Goal: Communication & Community: Answer question/provide support

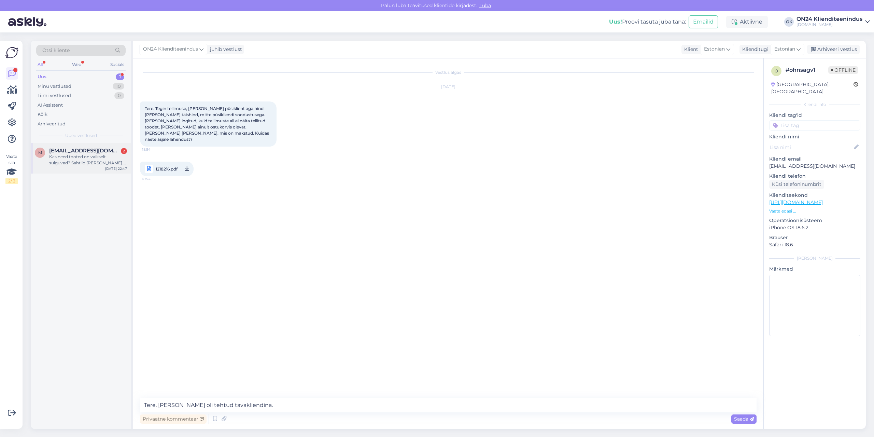
click at [47, 153] on div "m [EMAIL_ADDRESS][DOMAIN_NAME] 2 Kas need tooted on vaikselt sulguvad? Sahtlid …" at bounding box center [81, 157] width 92 height 18
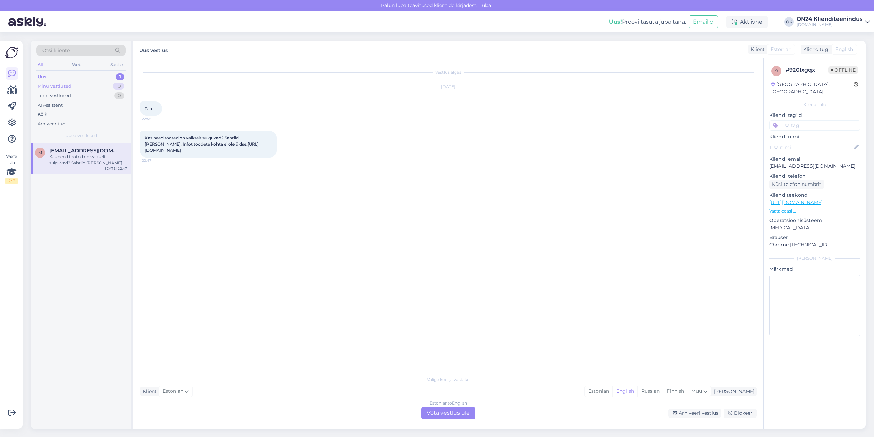
click at [64, 86] on div "Minu vestlused" at bounding box center [55, 86] width 34 height 7
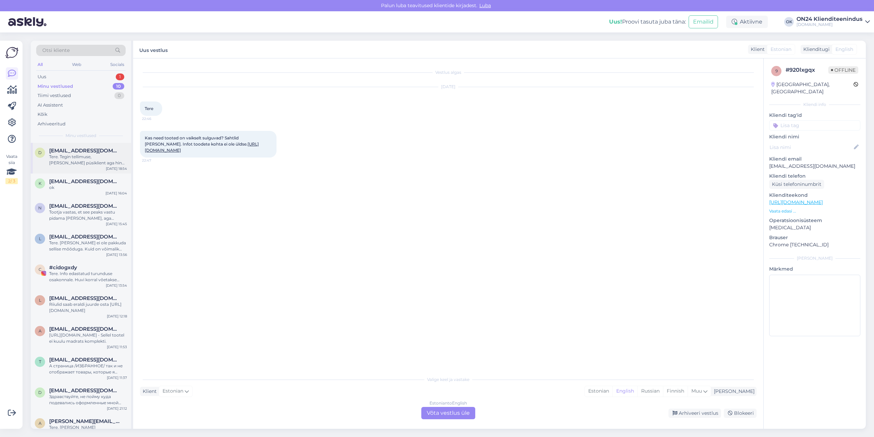
click at [66, 163] on div "Tere. Tegin tellimuse, [PERSON_NAME] püsiklient aga hind [PERSON_NAME] täishind…" at bounding box center [88, 160] width 78 height 12
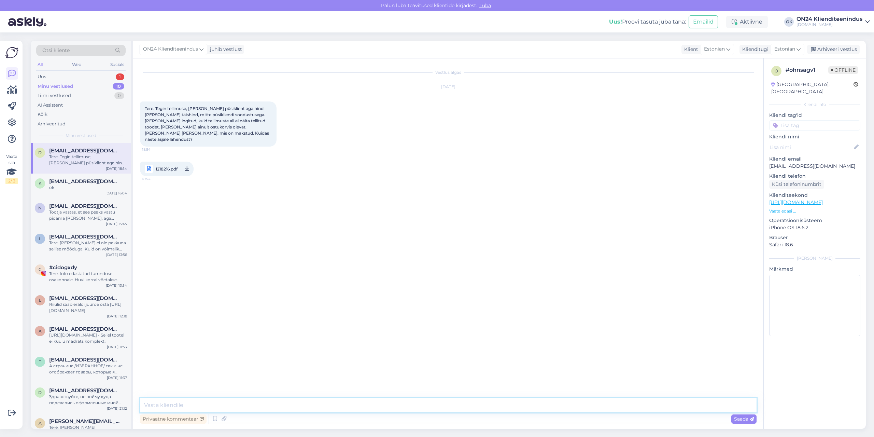
click at [176, 401] on textarea at bounding box center [448, 405] width 617 height 14
type textarea "Tere. Tellimus tehtud tavakliendina. Lisasime käsitsi soodustuse. Vahesumma tag…"
click at [753, 420] on icon at bounding box center [752, 419] width 4 height 4
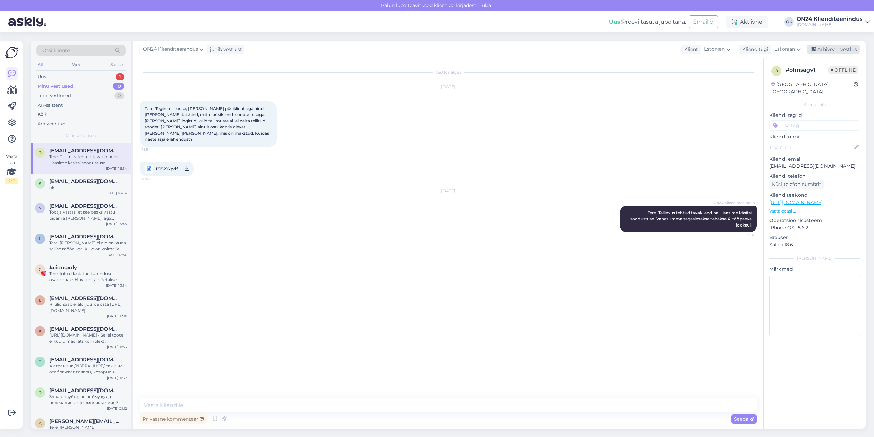
click at [825, 50] on div "Arhiveeri vestlus" at bounding box center [833, 49] width 53 height 9
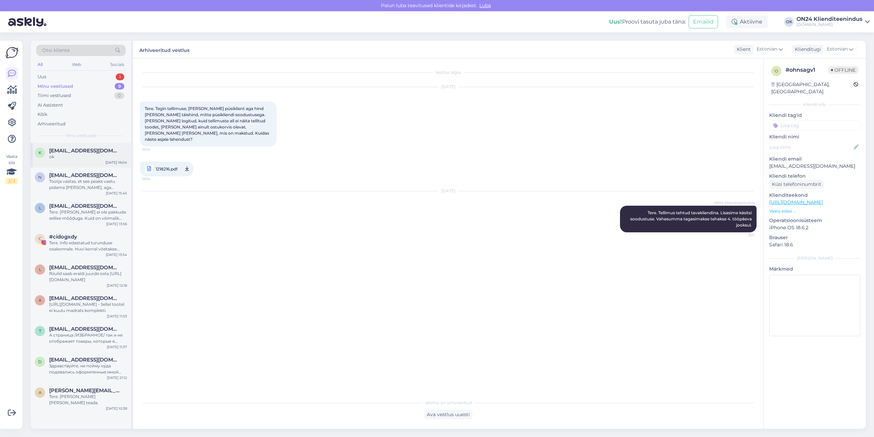
click at [97, 154] on div "ok" at bounding box center [88, 157] width 78 height 6
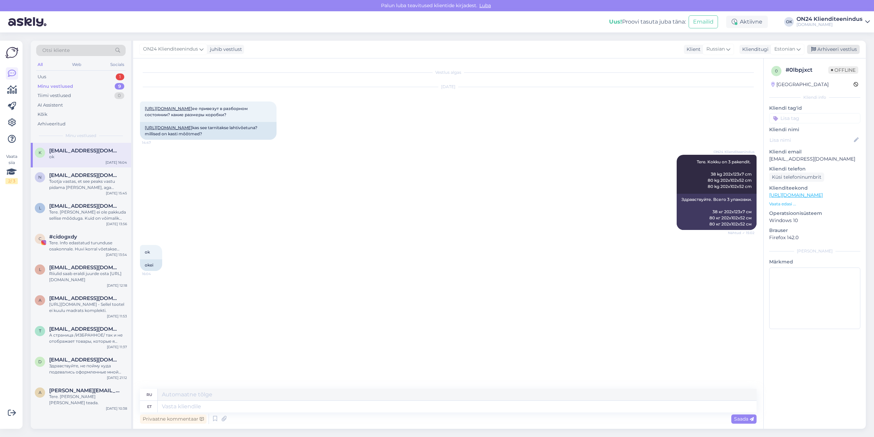
click at [824, 51] on div "Arhiveeri vestlus" at bounding box center [833, 49] width 53 height 9
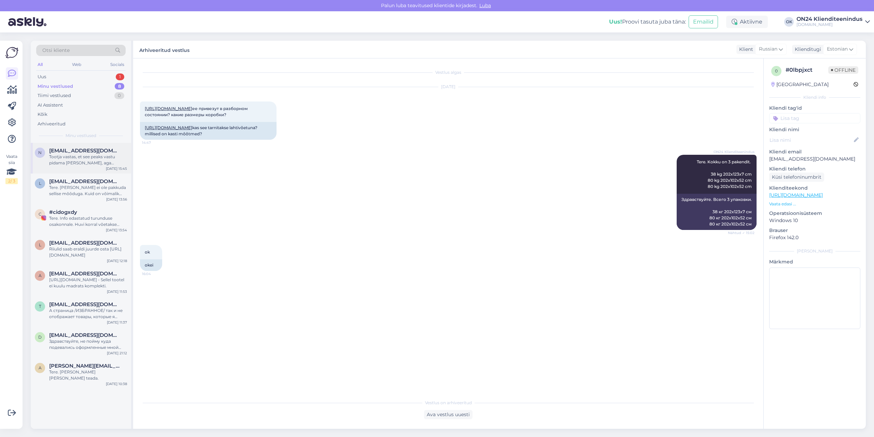
click at [73, 154] on div "Tootja vastas, et see peaks vastu pidama [PERSON_NAME], aga [PERSON_NAME] on ku…" at bounding box center [88, 160] width 78 height 12
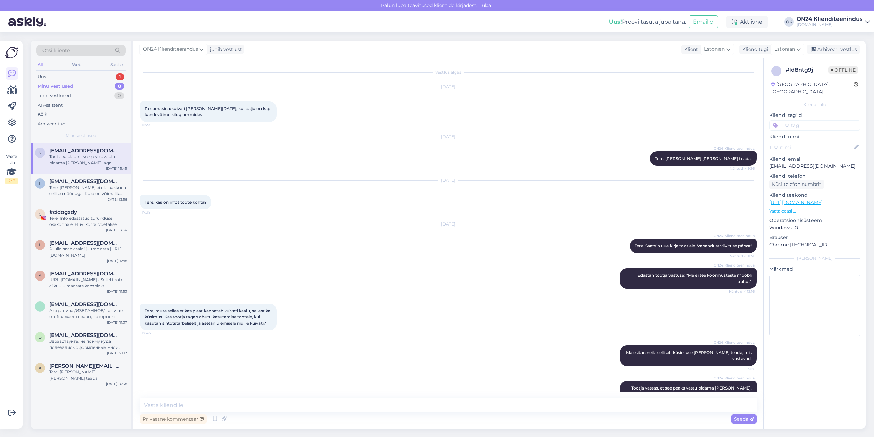
scroll to position [17, 0]
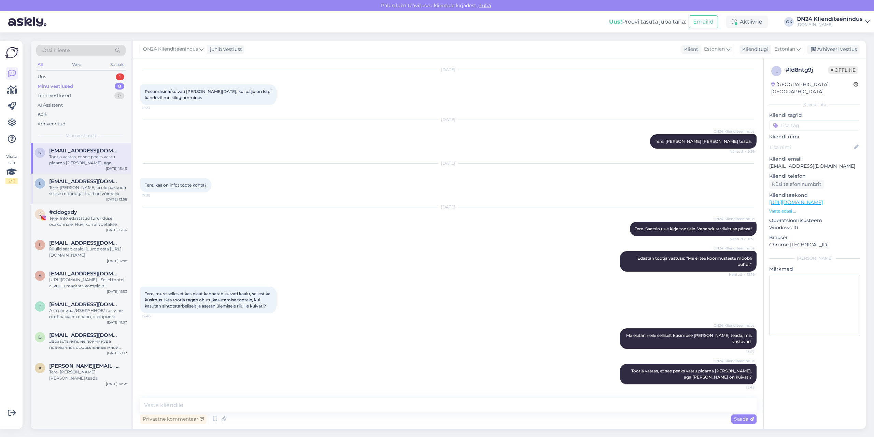
click at [65, 181] on span "[EMAIL_ADDRESS][DOMAIN_NAME]" at bounding box center [84, 181] width 71 height 6
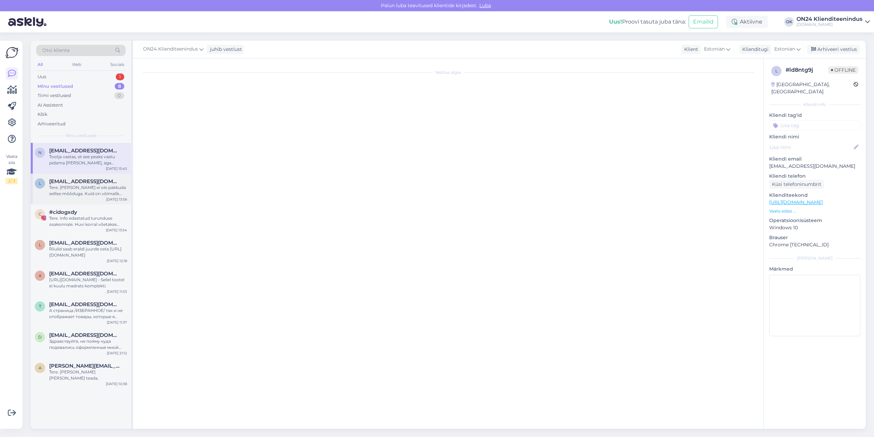
scroll to position [0, 0]
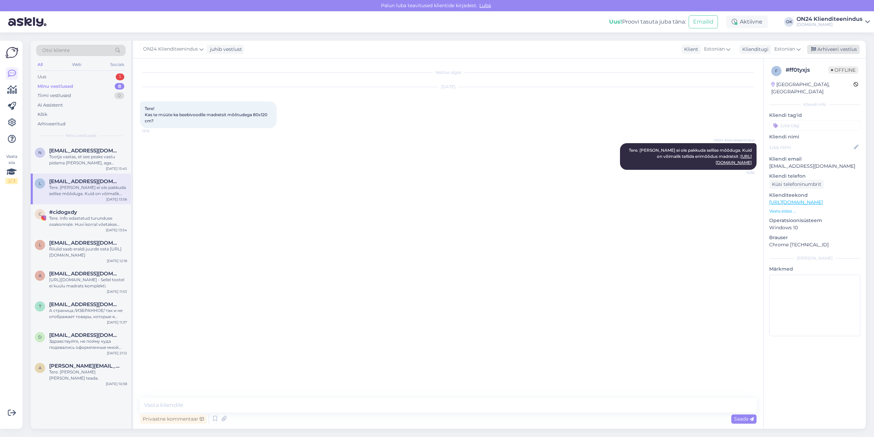
click at [836, 51] on div "Arhiveeri vestlus" at bounding box center [833, 49] width 53 height 9
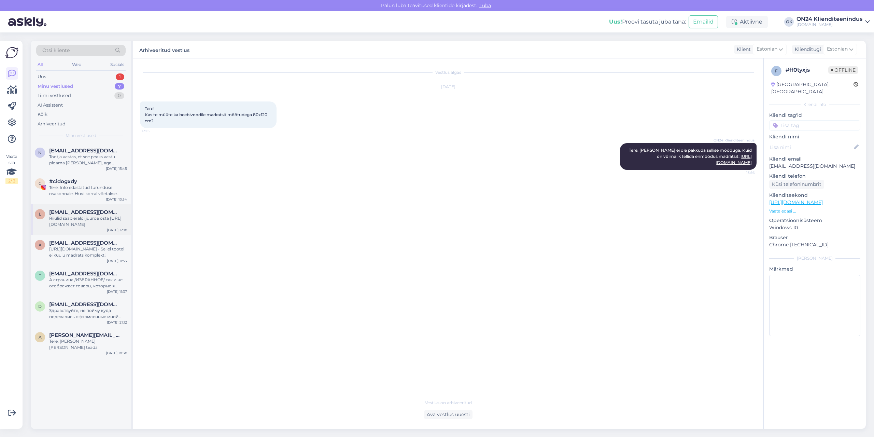
click at [94, 220] on div "Riiulid saab eraldi juurde osta [URL][DOMAIN_NAME]" at bounding box center [88, 221] width 78 height 12
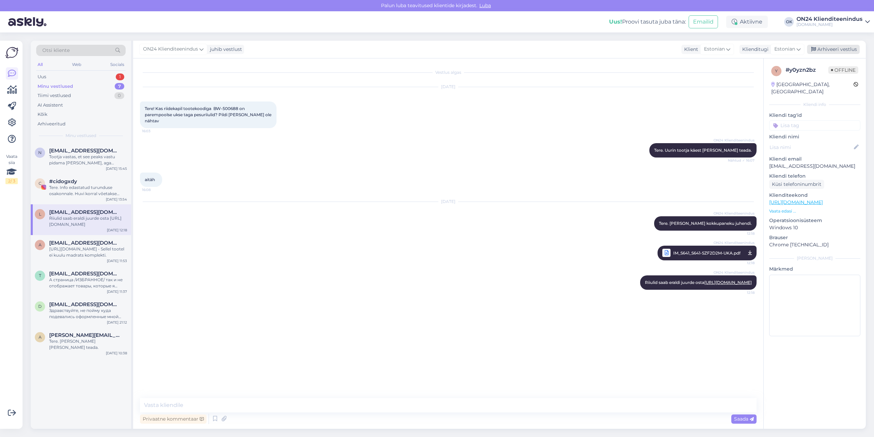
click at [821, 51] on div "Arhiveeri vestlus" at bounding box center [833, 49] width 53 height 9
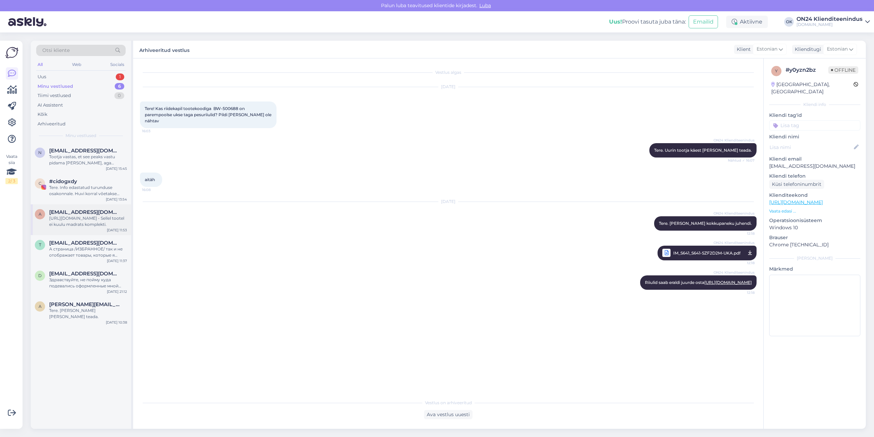
click at [76, 218] on div "[URL][DOMAIN_NAME] - Sellel tootel ei kuulu madrats komplekti." at bounding box center [88, 221] width 78 height 12
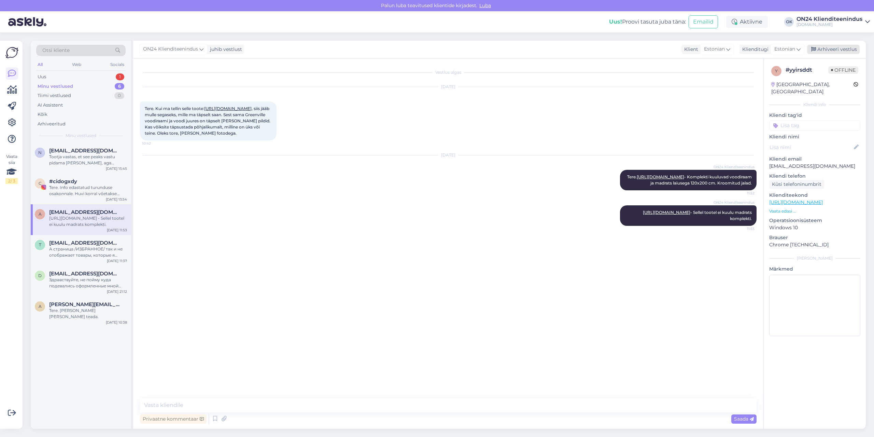
click at [829, 51] on div "Arhiveeri vestlus" at bounding box center [833, 49] width 53 height 9
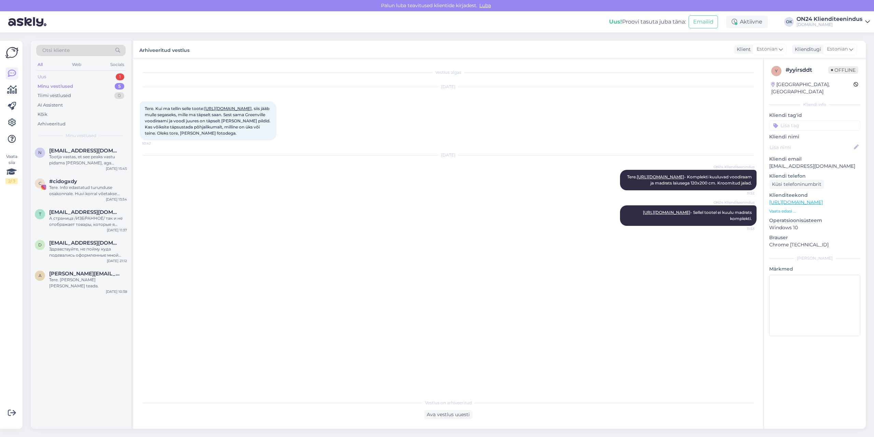
click at [88, 76] on div "Uus 1" at bounding box center [80, 77] width 89 height 10
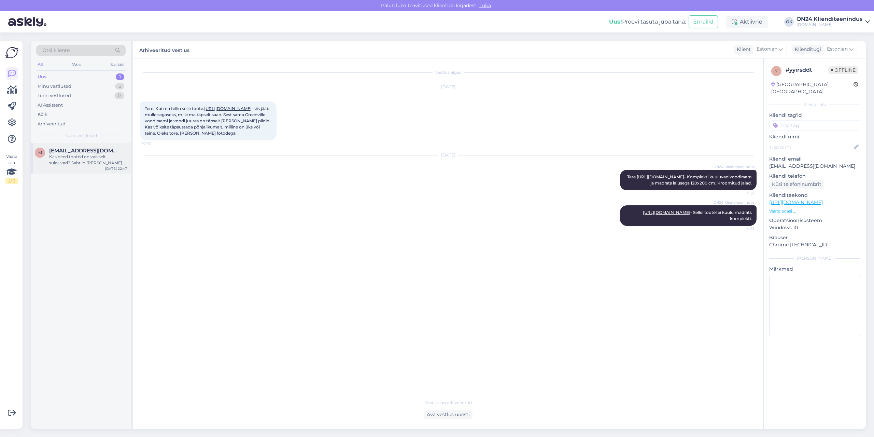
click at [84, 153] on span "[EMAIL_ADDRESS][DOMAIN_NAME]" at bounding box center [84, 151] width 71 height 6
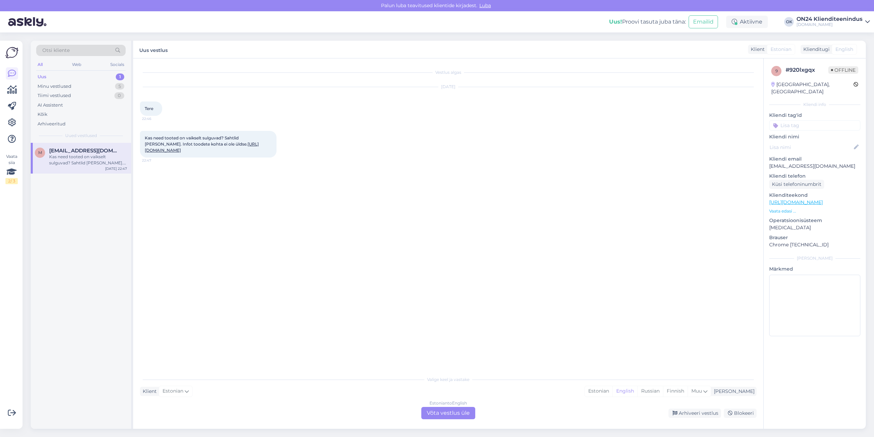
click at [172, 150] on link "[URL][DOMAIN_NAME]" at bounding box center [202, 146] width 114 height 11
click at [613, 390] on div "Estonian" at bounding box center [599, 391] width 28 height 10
click at [457, 413] on div "Estonian to Estonian Võta vestlus üle" at bounding box center [448, 413] width 54 height 12
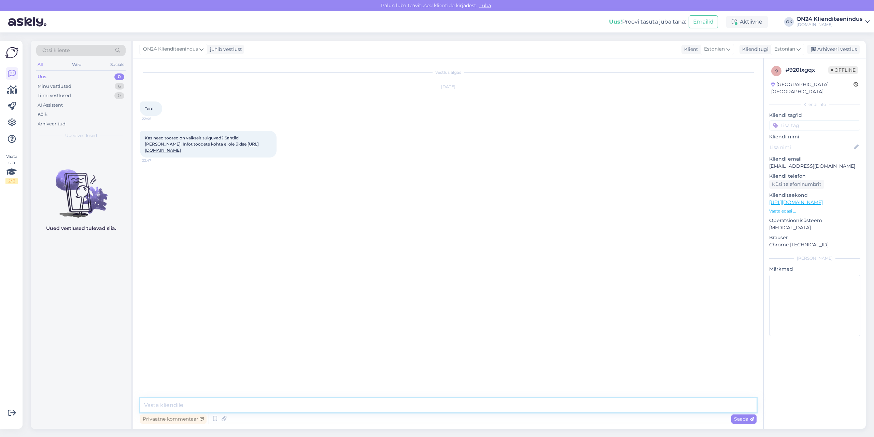
click at [448, 409] on textarea at bounding box center [448, 405] width 617 height 14
type textarea "Tere. Uurin tootja käest [PERSON_NAME] teada."
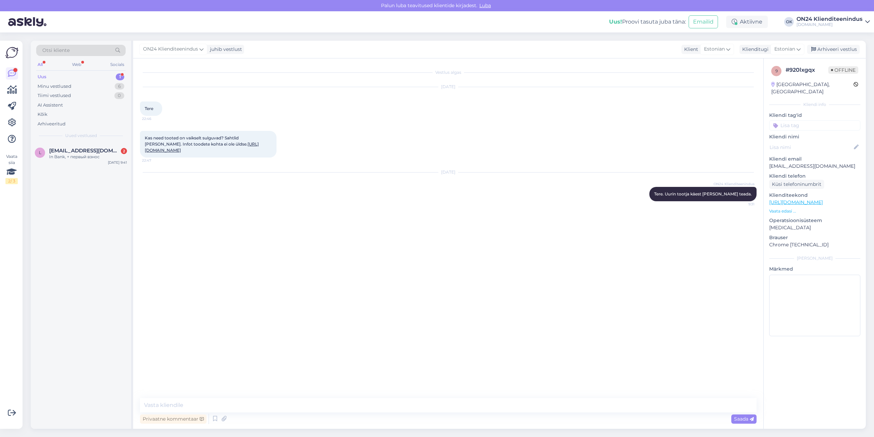
click at [74, 75] on div "Uus 1" at bounding box center [80, 77] width 89 height 10
click at [77, 149] on span "[EMAIL_ADDRESS][DOMAIN_NAME]" at bounding box center [84, 151] width 71 height 6
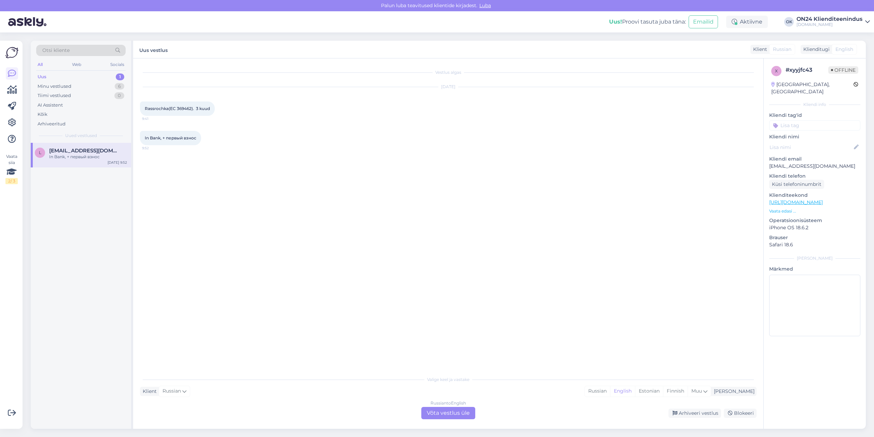
click at [182, 108] on span "Rassrochka(EC 369462). 3 kuud" at bounding box center [177, 108] width 65 height 5
copy span "369462"
click at [788, 208] on p "Vaata edasi ..." at bounding box center [814, 211] width 91 height 6
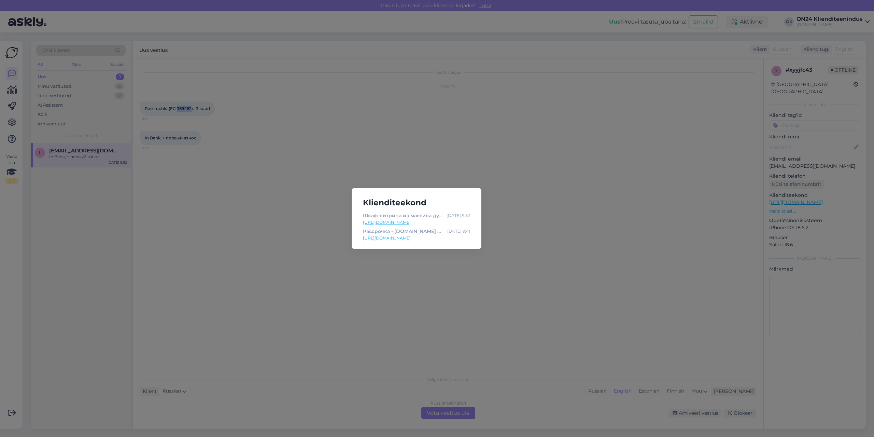
click at [648, 212] on div "Klienditeekond Шкаф-витрина из массива дуба Lausenne [PERSON_NAME]-369462 - [DO…" at bounding box center [437, 218] width 874 height 437
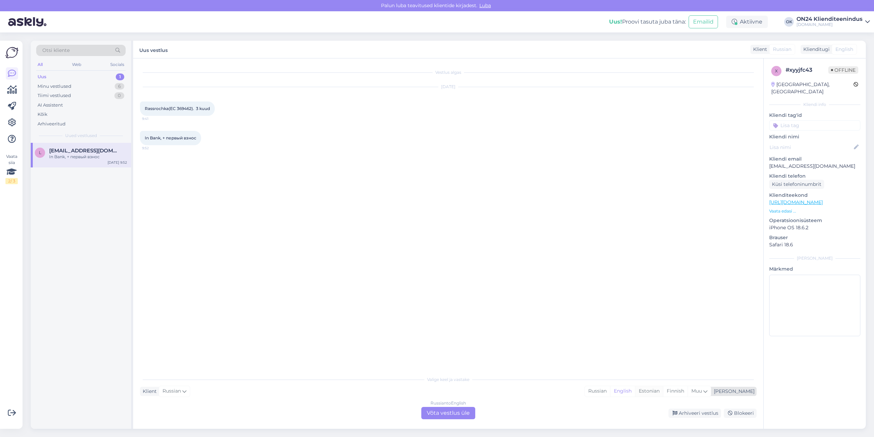
click at [663, 390] on div "Estonian" at bounding box center [649, 391] width 28 height 10
click at [454, 409] on div "Russian to Estonian Võta vestlus üle" at bounding box center [448, 413] width 54 height 12
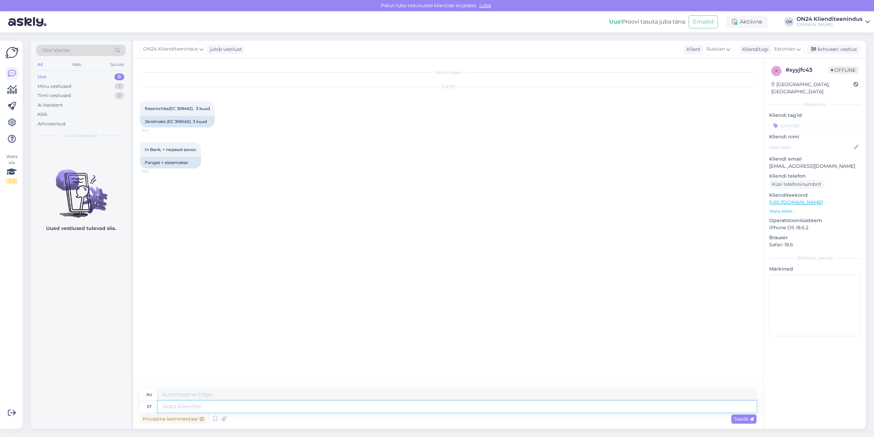
click at [397, 404] on textarea at bounding box center [457, 407] width 599 height 12
type textarea "Tere. K"
type textarea "Привет."
type textarea "Tere. Kas s"
type textarea "Привет. Это"
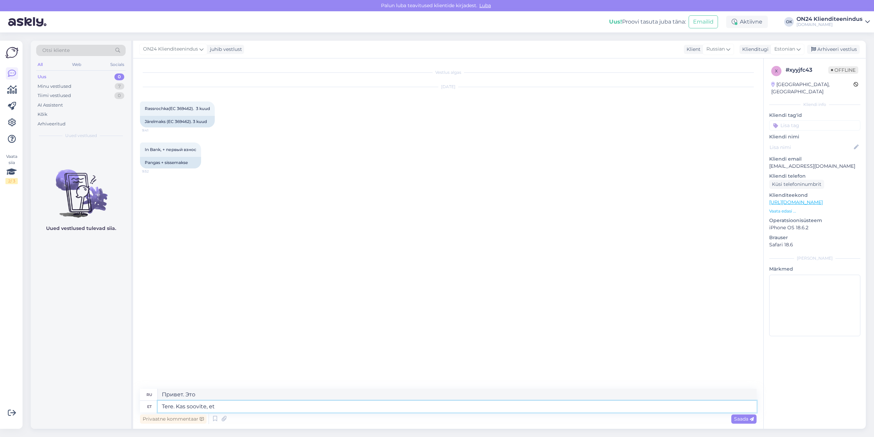
type textarea "Tere. Kas soovite, et"
type textarea "Здравствуйте. Хотите ли вы"
type textarea "Tere. Kas soovite, et vormistaksime te"
type textarea "Здравствуйте. Хотите, чтобы мы оформили"
type textarea "Tere. Kas soovite, et vormistaksime tellimuse?"
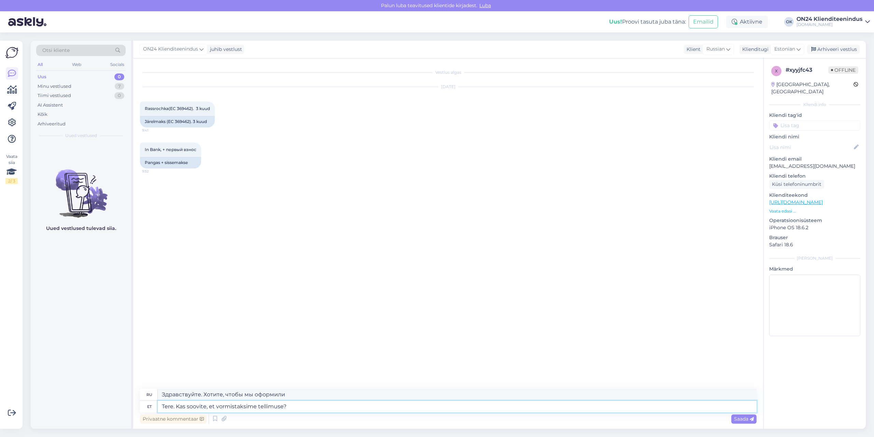
type textarea "Здравствуйте. Хотите, чтобы мы сделали заказ?"
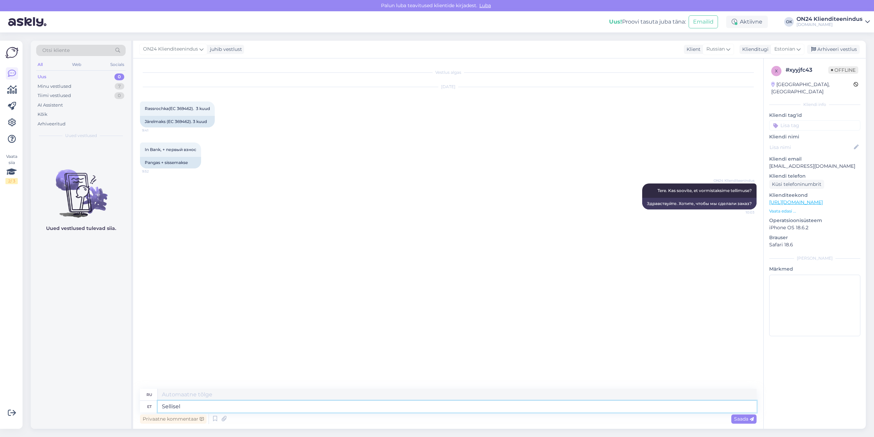
type textarea "Sellisel j"
type textarea "Таким образом"
type textarea "Sellisel juhul p"
type textarea "В этом случае"
type textarea "Sellisel juhul palun e"
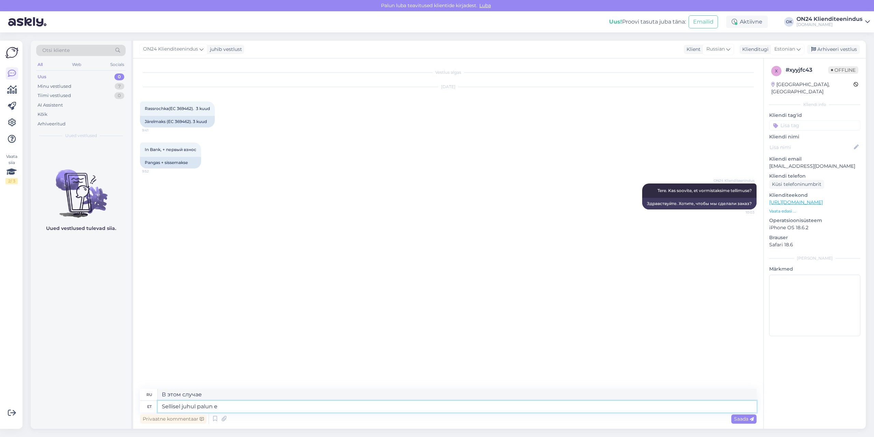
type textarea "В таком случае, пожалуйста"
type textarea "Sellisel juhul palun edastage ma"
type textarea "В этом случае, пожалуйста, перешлите"
type textarea "Sellisel juhul palun edastage maksja a"
type textarea "В этом случае, пожалуйста, укажите плательщика."
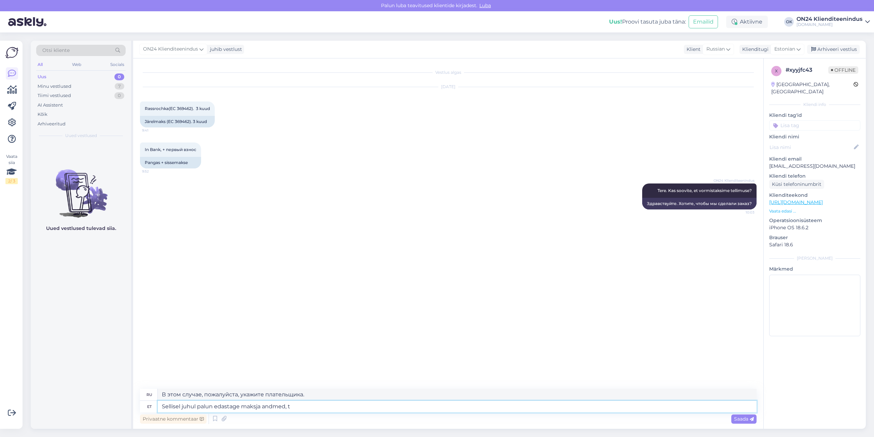
type textarea "Sellisel juhul palun edastage maksja andmed, te"
type textarea "В этом случае, пожалуйста, укажите данные плательщика,"
type textarea "Sellisel juhul palun edastage maksja andmed, telefoninu"
type textarea "В этом случае укажите данные плательщика, номер телефона."
type textarea "Sellisel juhul palun edastage maksja andmed, telefoninum"
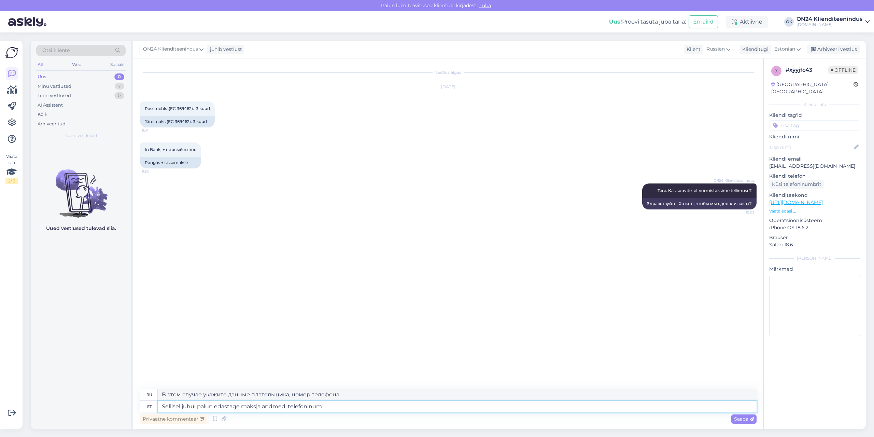
type textarea "В этом случае, пожалуйста, укажите данные плательщика, номер телефона."
type textarea "Sellisel juhul palun edastage maksja andmed, telefoninumber ja"
type textarea "В этом случае укажите, пожалуйста, данные плательщика и номер телефона."
type textarea "Sellisel juhul palun edastage maksja andmed, telefoninumber ja aa"
type textarea "В этом случае, пожалуйста, укажите данные плательщика, номер телефона [PERSON_N…"
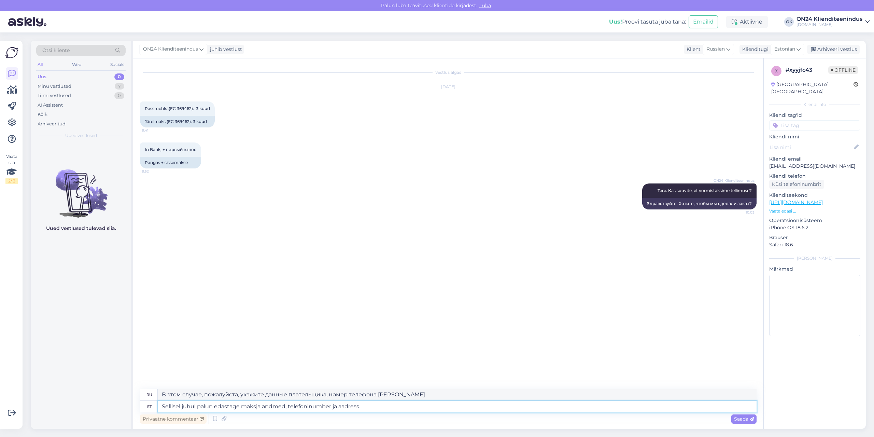
type textarea "Sellisel juhul palun edastage maksja andmed, telefoninumber ja aadress."
type textarea "В этом случае укажите данные плательщика, номер телефона и адрес."
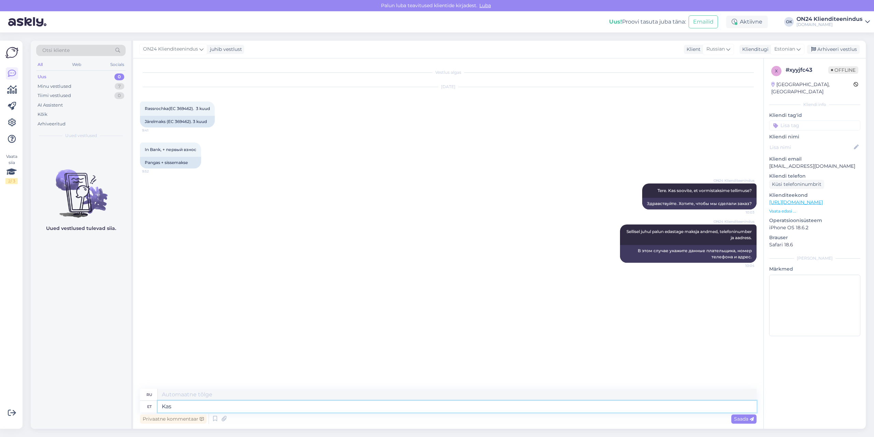
type textarea "Kas s"
type textarea "Является"
type textarea "Kas soovite t"
type textarea "Вы хотите"
type textarea "Kas soovite transporti k"
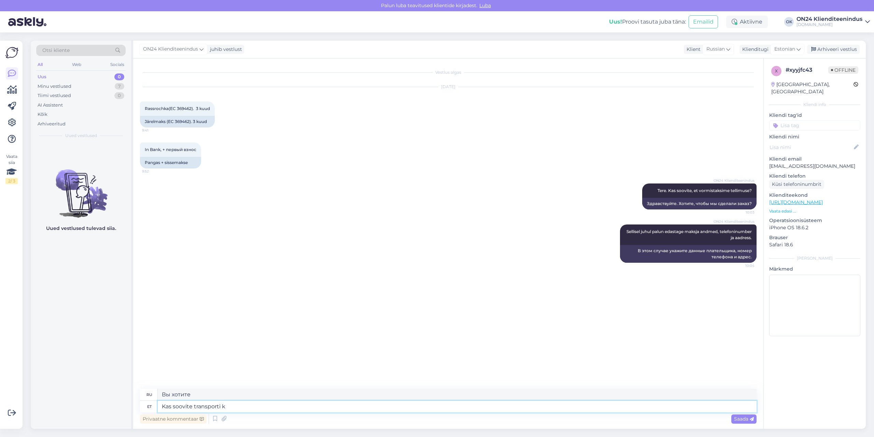
type textarea "Вам нужен транспорт?"
type textarea "Kas soovite transporti kulleriga ma"
type textarea "Вам нужна курьерская доставка?"
type textarea "Kas soovite transporti kulleriga maja et"
type textarea "Вам нужна курьерская доставка на дом?"
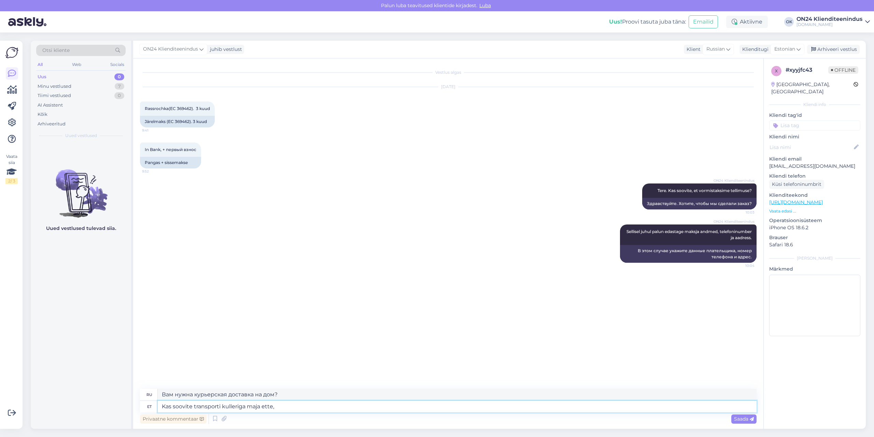
type textarea "Kas soovite transporti kulleriga maja ette, t"
type textarea "Хотите ли вы, чтобы [PERSON_NAME] доставил вам товар на дом?"
type textarea "Kas soovite transporti kulleriga maja ette, [GEOGRAPHIC_DATA] v"
type textarea "Вам нужна курьерская доставка прямо к дому, в комнату?"
type textarea "Kas soovite transporti kulleriga maja ette, [GEOGRAPHIC_DATA] või soo"
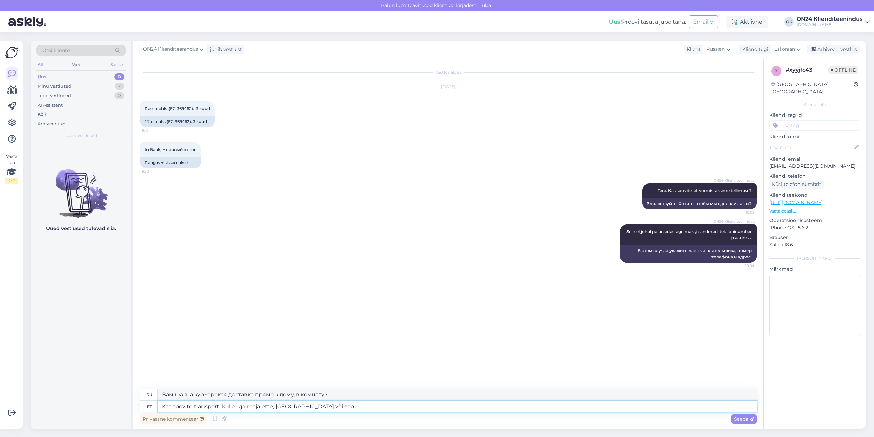
type textarea "Вам нужна доставка курьером к дому, в комнату или"
type textarea "Kas soovite transporti kulleriga maja ette, [GEOGRAPHIC_DATA] või soovite lao"
type textarea "Вам нужна доставка курьером к дому, в комнату или вы хотите"
type textarea "Kas soovite transporti kulleriga maja ette, [GEOGRAPHIC_DATA] või soovite laost…"
type textarea "Вам нужна курьерская доставка к дому, в комнату или со склада?"
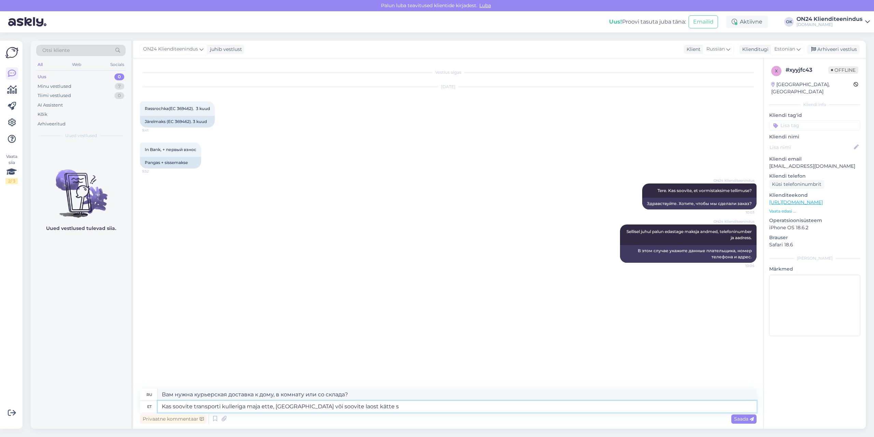
type textarea "Kas soovite transporti kulleriga maja ette, tuppa või soovite laost [PERSON_NAM…"
type textarea "Вам нужна курьерская доставка на дом, в комнату или вы хотите забрать товар со …"
type textarea "Kas soovite transporti kulleriga maja ette, tuppa või soovite laost [PERSON_NAM…"
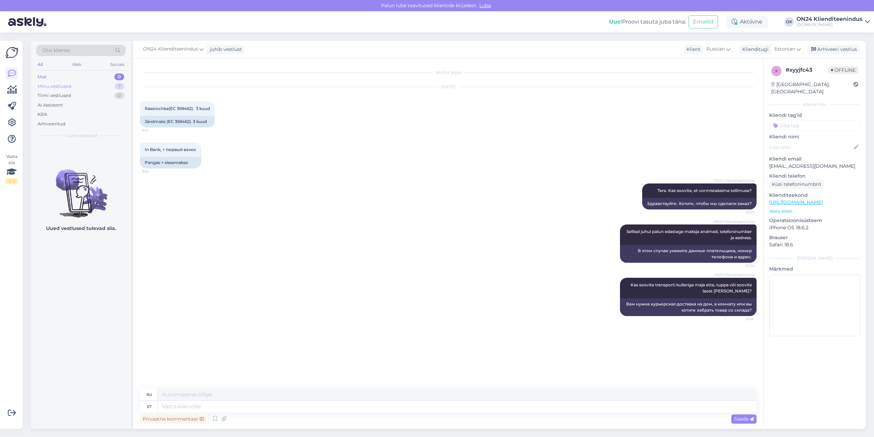
click at [77, 82] on div "Minu vestlused 7" at bounding box center [80, 87] width 89 height 10
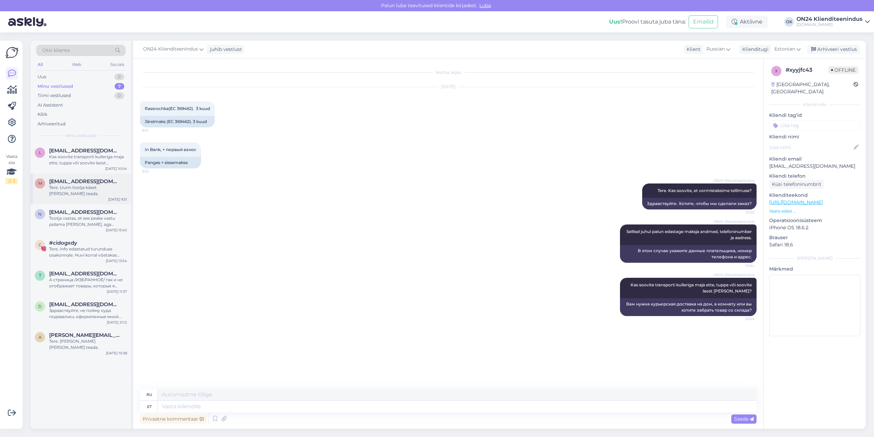
click at [76, 183] on span "[EMAIL_ADDRESS][DOMAIN_NAME]" at bounding box center [84, 181] width 71 height 6
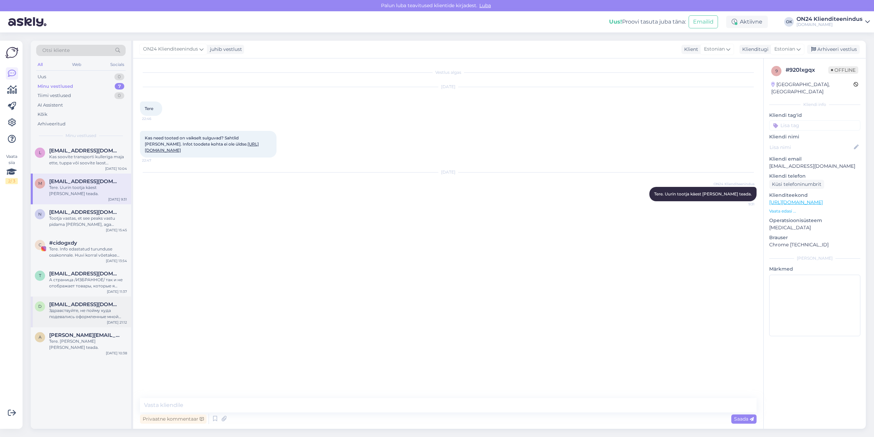
click at [76, 306] on span "[EMAIL_ADDRESS][DOMAIN_NAME]" at bounding box center [84, 304] width 71 height 6
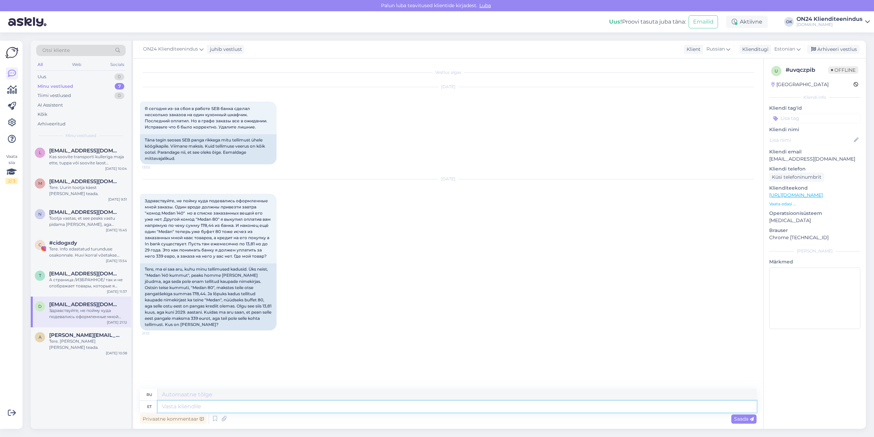
click at [183, 409] on textarea at bounding box center [457, 407] width 599 height 12
type textarea "T"
type textarea "Т"
click at [74, 74] on div "Uus 1" at bounding box center [80, 77] width 89 height 10
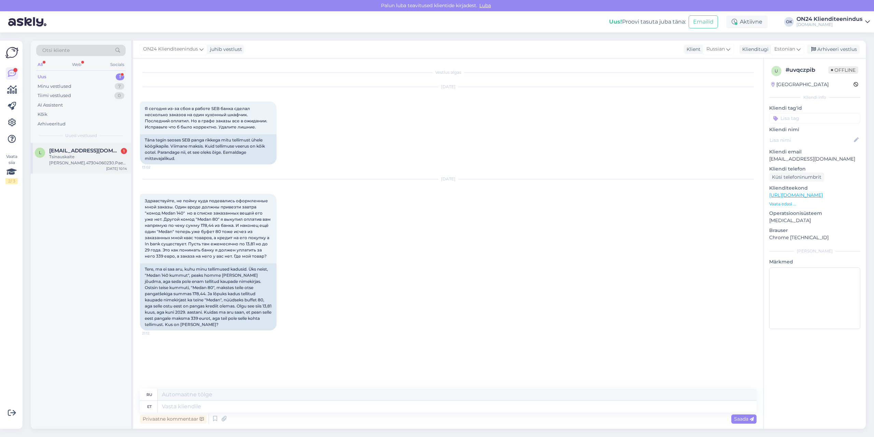
click at [79, 160] on div "Tsinauskaite [PERSON_NAME].47304060230.Pae 46-20, с доставкой .tel.[PHONE_NUMBE…" at bounding box center [88, 160] width 78 height 12
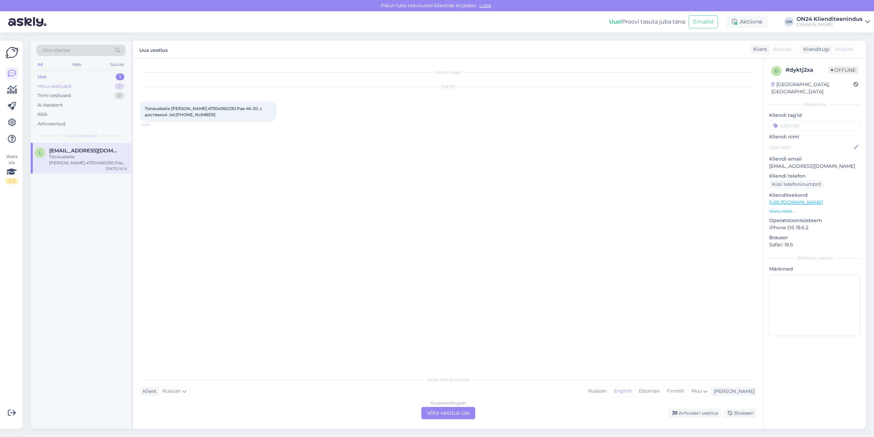
click at [68, 83] on div "Minu vestlused" at bounding box center [55, 86] width 34 height 7
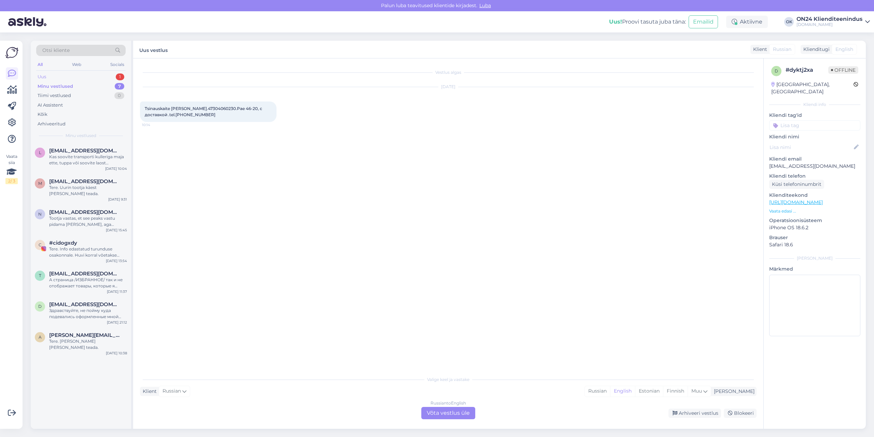
click at [70, 77] on div "Uus 1" at bounding box center [80, 77] width 89 height 10
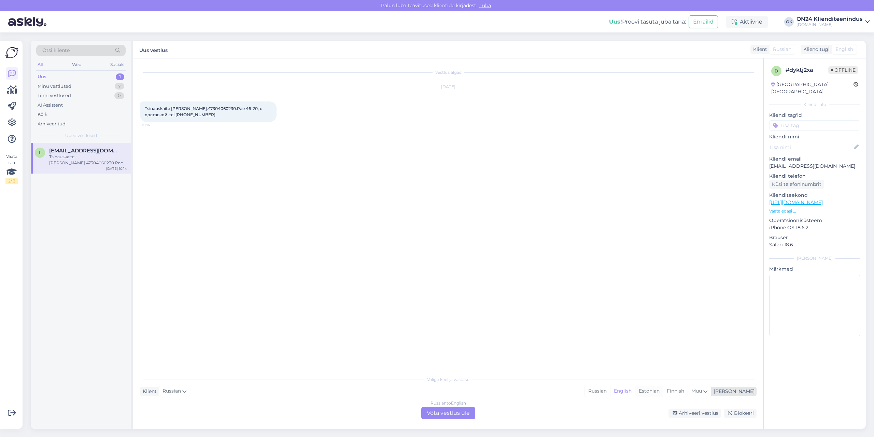
click at [663, 395] on div "Estonian" at bounding box center [649, 391] width 28 height 10
click at [472, 417] on div "Russian to Estonian Võta vestlus üle" at bounding box center [448, 413] width 54 height 12
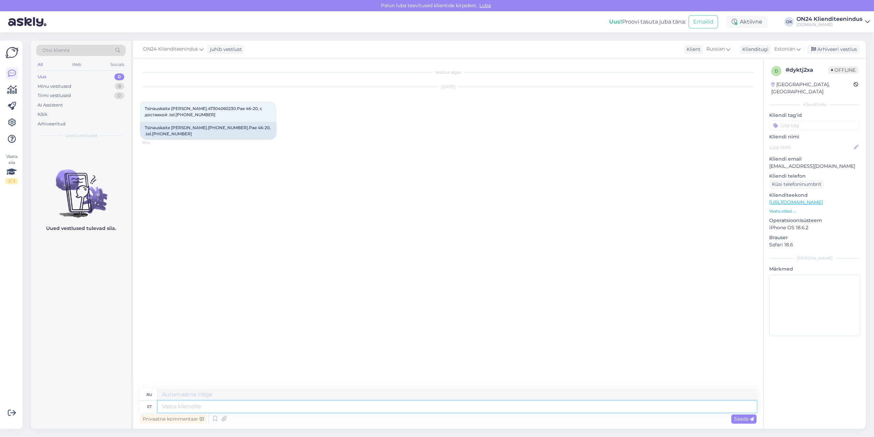
click at [430, 407] on textarea at bounding box center [457, 407] width 599 height 12
type textarea "Kas"
type textarea "Является"
type textarea "Kas tuppa võ"
type textarea "Он в комнате?"
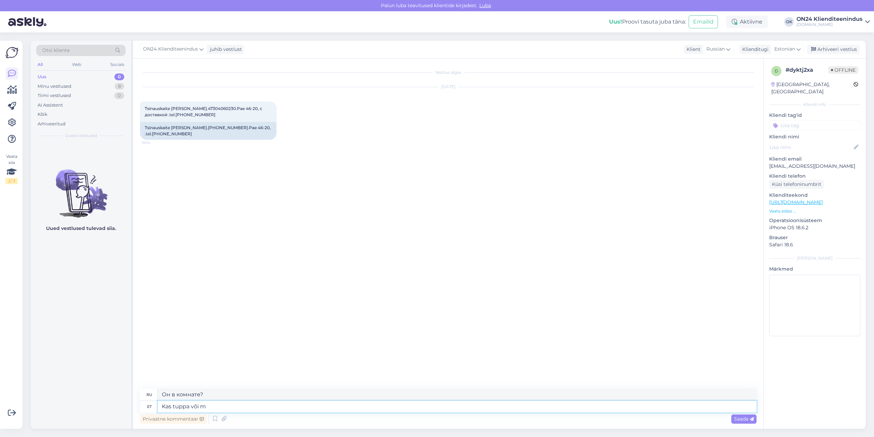
type textarea "Kas tuppa või ma"
type textarea "Либо в комнате, либо"
type textarea "Kas tuppa või maja et"
type textarea "Либо в комнату, либо в дом."
type textarea "Kas tuppa või maja ette?"
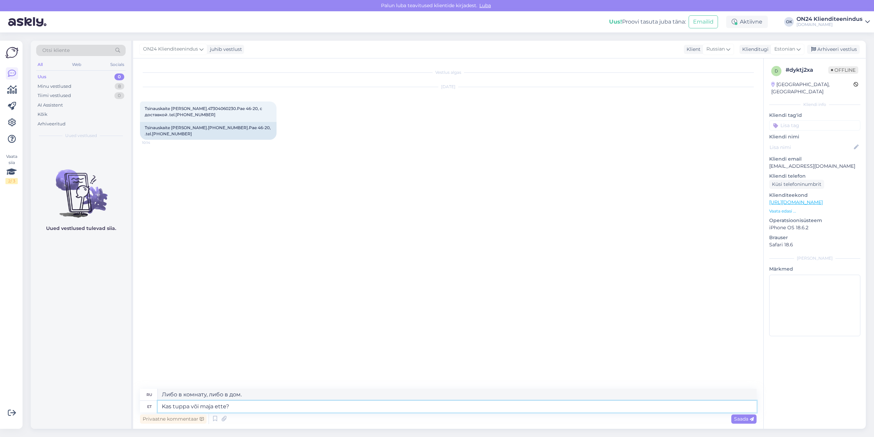
type textarea "В комнате или перед домом?"
click at [174, 407] on textarea "Kas tuppa või maja ette?" at bounding box center [457, 407] width 599 height 12
type textarea "Kas transport tuppa või maja ette?"
type textarea "Доставка в комнату или к входу в дом?"
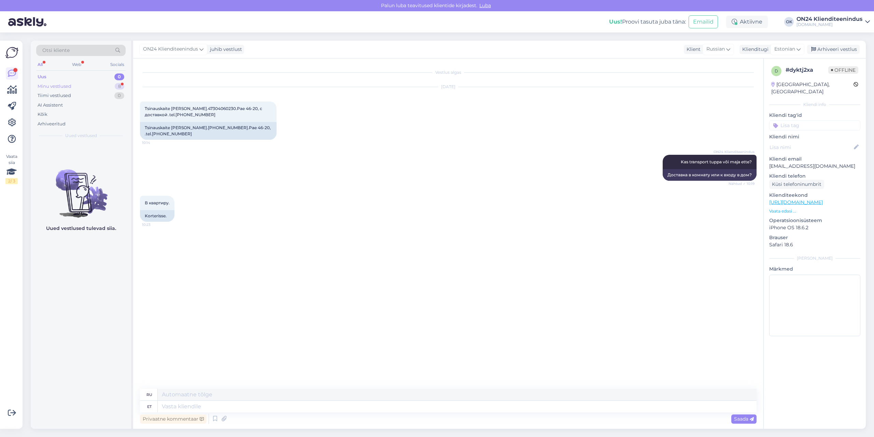
click at [56, 82] on div "Minu vestlused 8" at bounding box center [80, 87] width 89 height 10
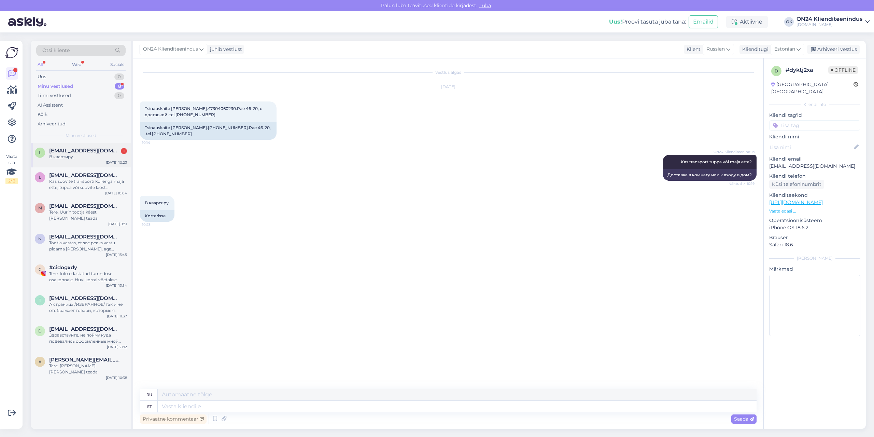
click at [72, 160] on div "l [EMAIL_ADDRESS][DOMAIN_NAME] 1 В квартиру. [DATE] 10:23" at bounding box center [81, 155] width 100 height 25
click at [99, 176] on div "[EMAIL_ADDRESS][DOMAIN_NAME]" at bounding box center [88, 175] width 78 height 6
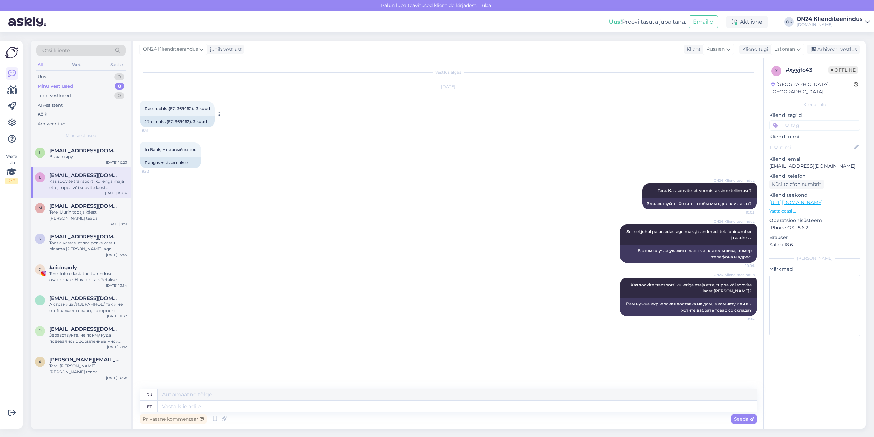
click at [183, 122] on div "Järelmaks (EC 369462). 3 kuud" at bounding box center [177, 122] width 75 height 12
drag, startPoint x: 183, startPoint y: 122, endPoint x: 809, endPoint y: 158, distance: 627.0
click at [809, 163] on p "[EMAIL_ADDRESS][DOMAIN_NAME]" at bounding box center [814, 166] width 91 height 7
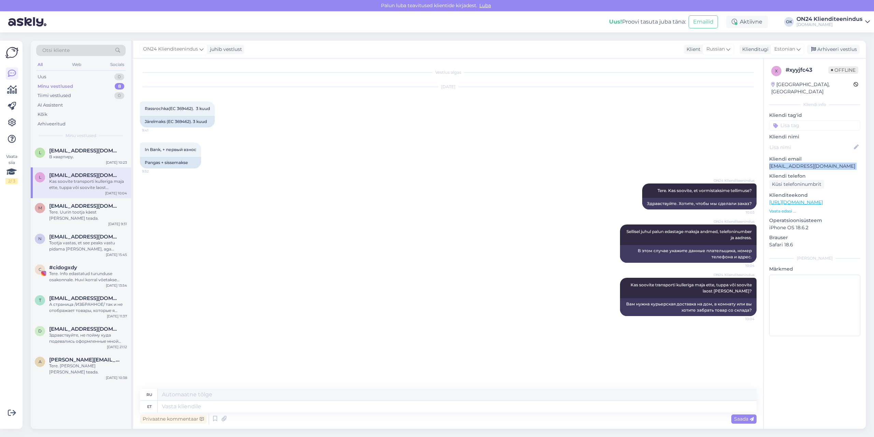
click at [809, 163] on p "[EMAIL_ADDRESS][DOMAIN_NAME]" at bounding box center [814, 166] width 91 height 7
copy p "[EMAIL_ADDRESS][DOMAIN_NAME]"
click at [177, 122] on div "Järelmaks (EC 369462). 3 kuud" at bounding box center [177, 122] width 75 height 12
copy div "369462"
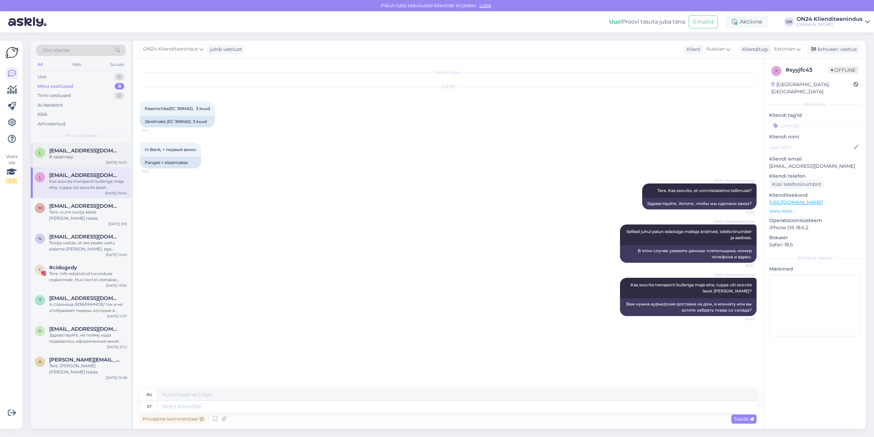
click at [91, 156] on div "В квартиру." at bounding box center [88, 157] width 78 height 6
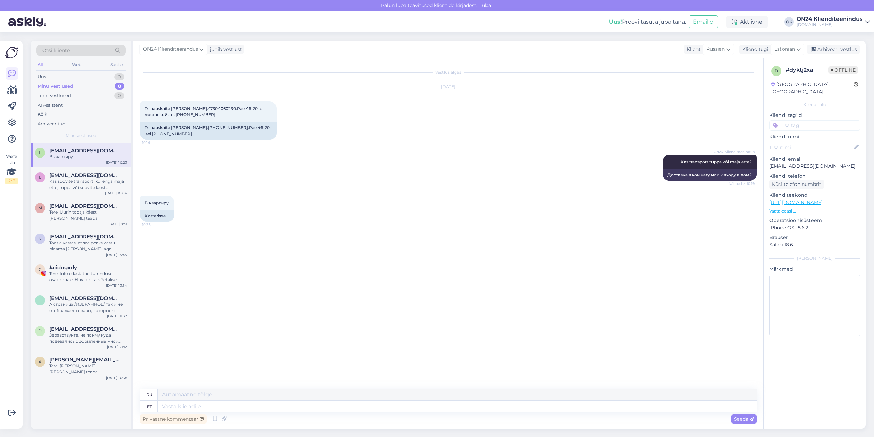
click at [782, 163] on p "[EMAIL_ADDRESS][DOMAIN_NAME]" at bounding box center [814, 166] width 91 height 7
copy p "[EMAIL_ADDRESS][DOMAIN_NAME]"
click at [69, 184] on div "Kas soovite transporti kulleriga maja ette, tuppa või soovite laost [PERSON_NAM…" at bounding box center [88, 184] width 78 height 12
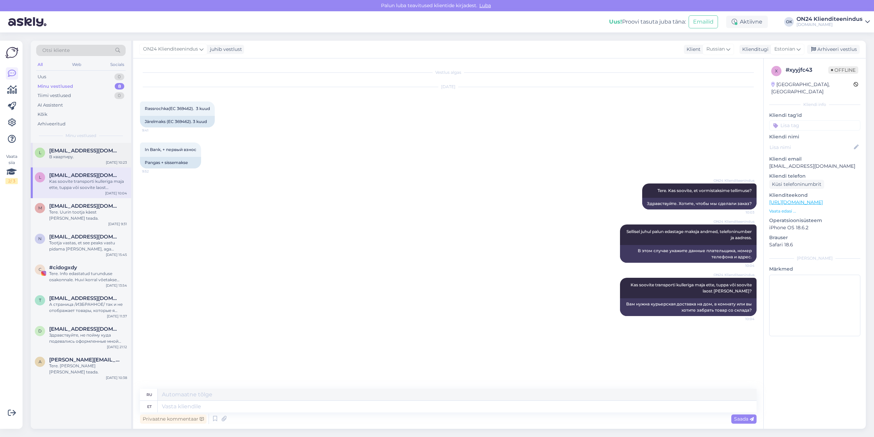
click at [85, 154] on div "В квартиру." at bounding box center [88, 157] width 78 height 6
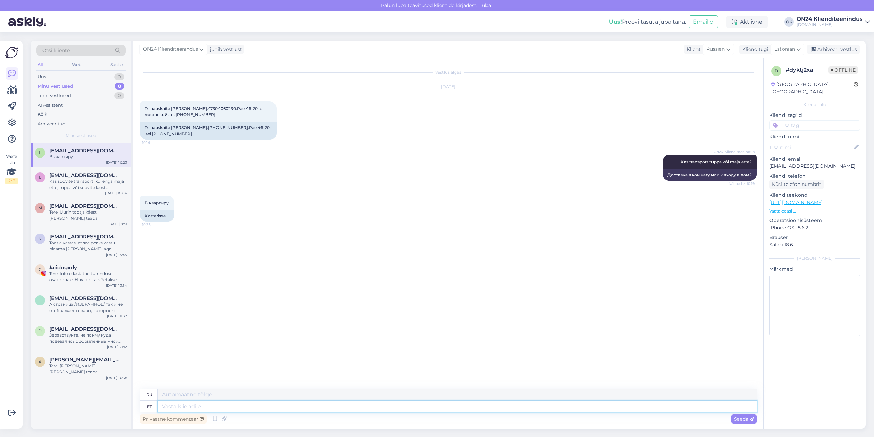
click at [215, 404] on textarea at bounding box center [457, 407] width 599 height 12
type textarea "Tellimus te"
type textarea "Заказ"
type textarea "Tellimus tehtud."
type textarea "Заказ размещен."
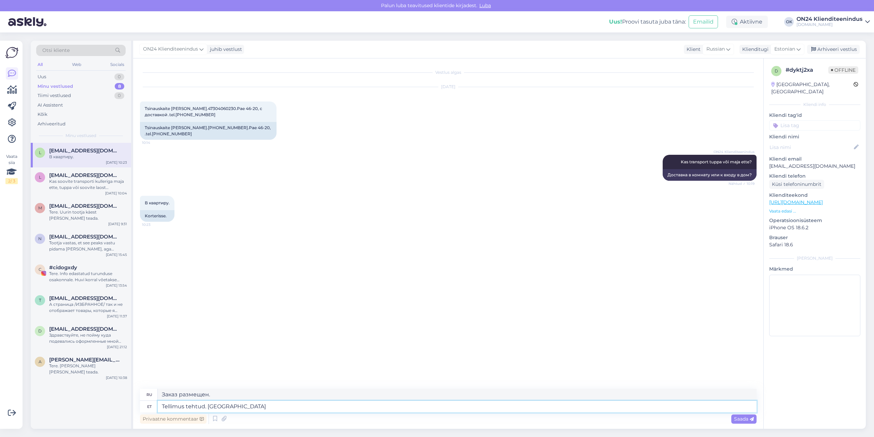
type textarea "Tellimus tehtud. Inbank t"
type textarea "Заказ размещен. Инбанк"
type textarea "Tellimus tehtud. Inbank taotlu"
type textarea "Заказ размещен. Внутрибанковский запрос."
type textarea "Tellimus tehtud. Inbank taotluse link sa"
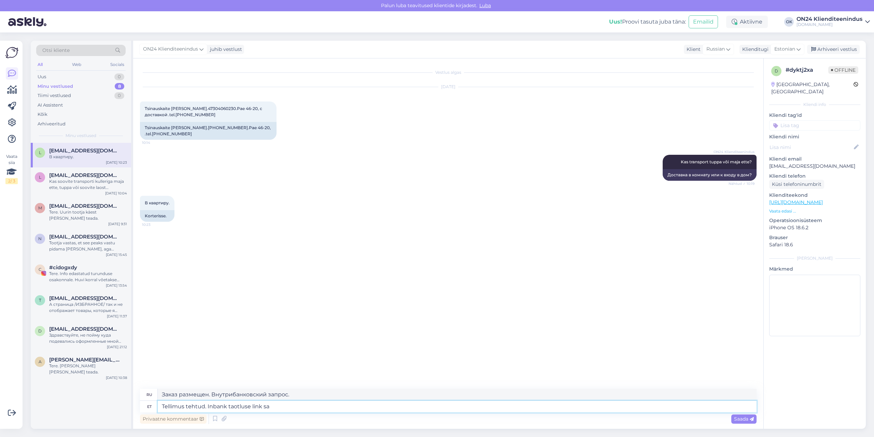
type textarea "Заказ оформлен. Ссылка на заявку Inbank."
type textarea "Tellimus tehtud. Inbank taotluse link saadetud."
type textarea "Заказ оформлен. Ссылка на заявку Inbank отправлена."
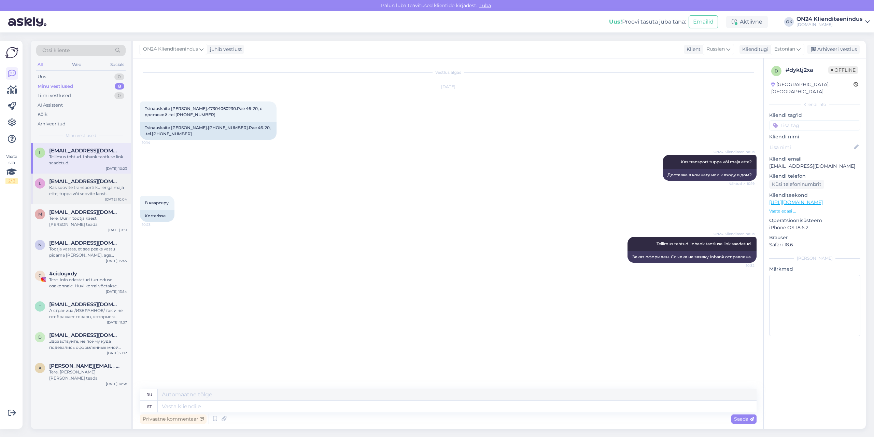
click at [50, 198] on div "l [EMAIL_ADDRESS][DOMAIN_NAME] Kas soovite transporti kulleriga maja ette, tupp…" at bounding box center [81, 188] width 100 height 31
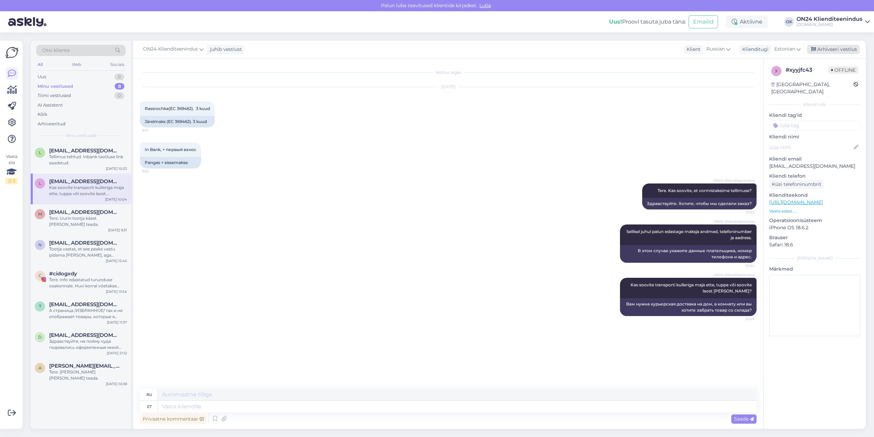
click at [826, 50] on div "Arhiveeri vestlus" at bounding box center [833, 49] width 53 height 9
